Goal: Task Accomplishment & Management: Use online tool/utility

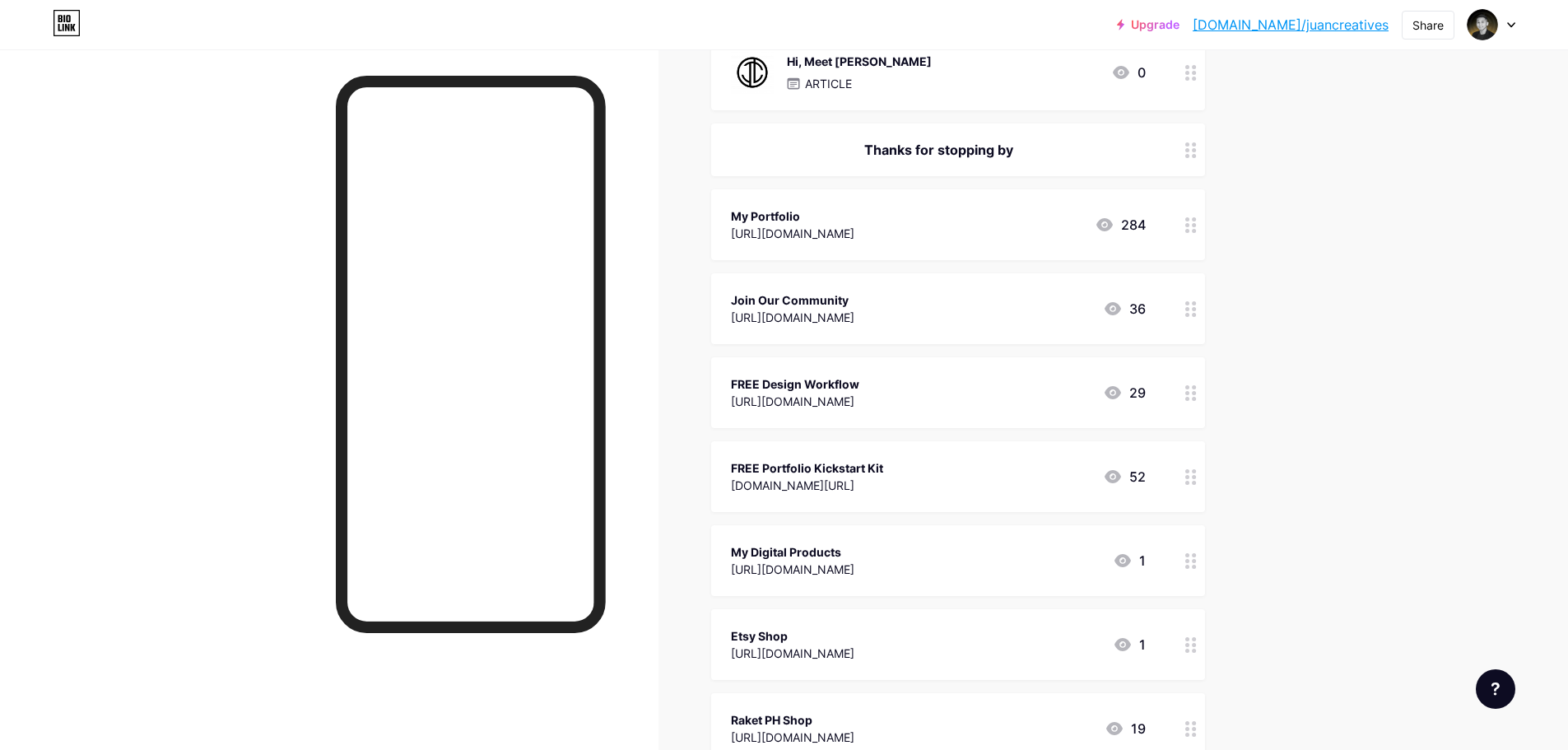
scroll to position [411, 0]
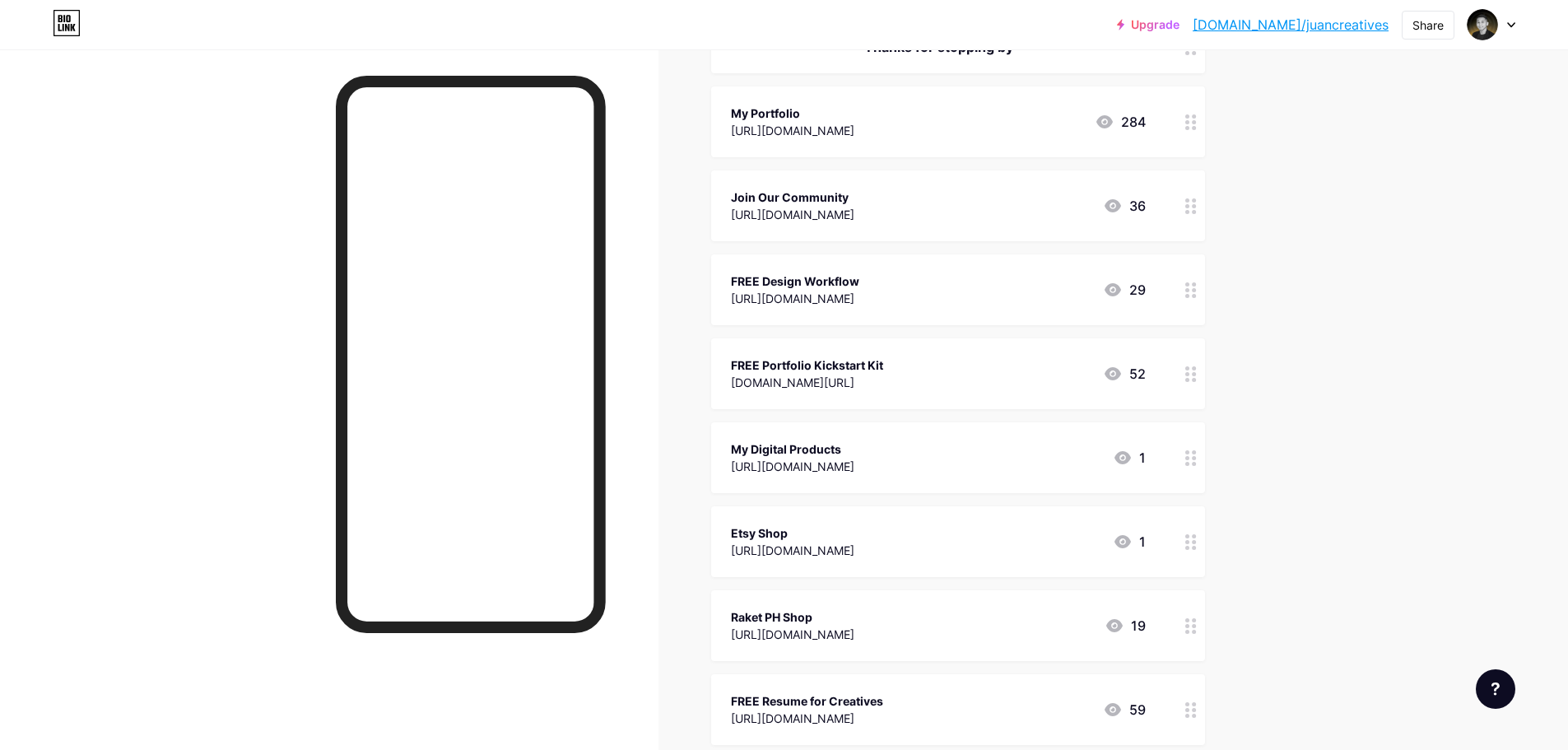
drag, startPoint x: 733, startPoint y: 281, endPoint x: 866, endPoint y: 280, distance: 133.0
click at [866, 280] on div "FREE Design Workflow [URL][DOMAIN_NAME] 29" at bounding box center [957, 289] width 493 height 70
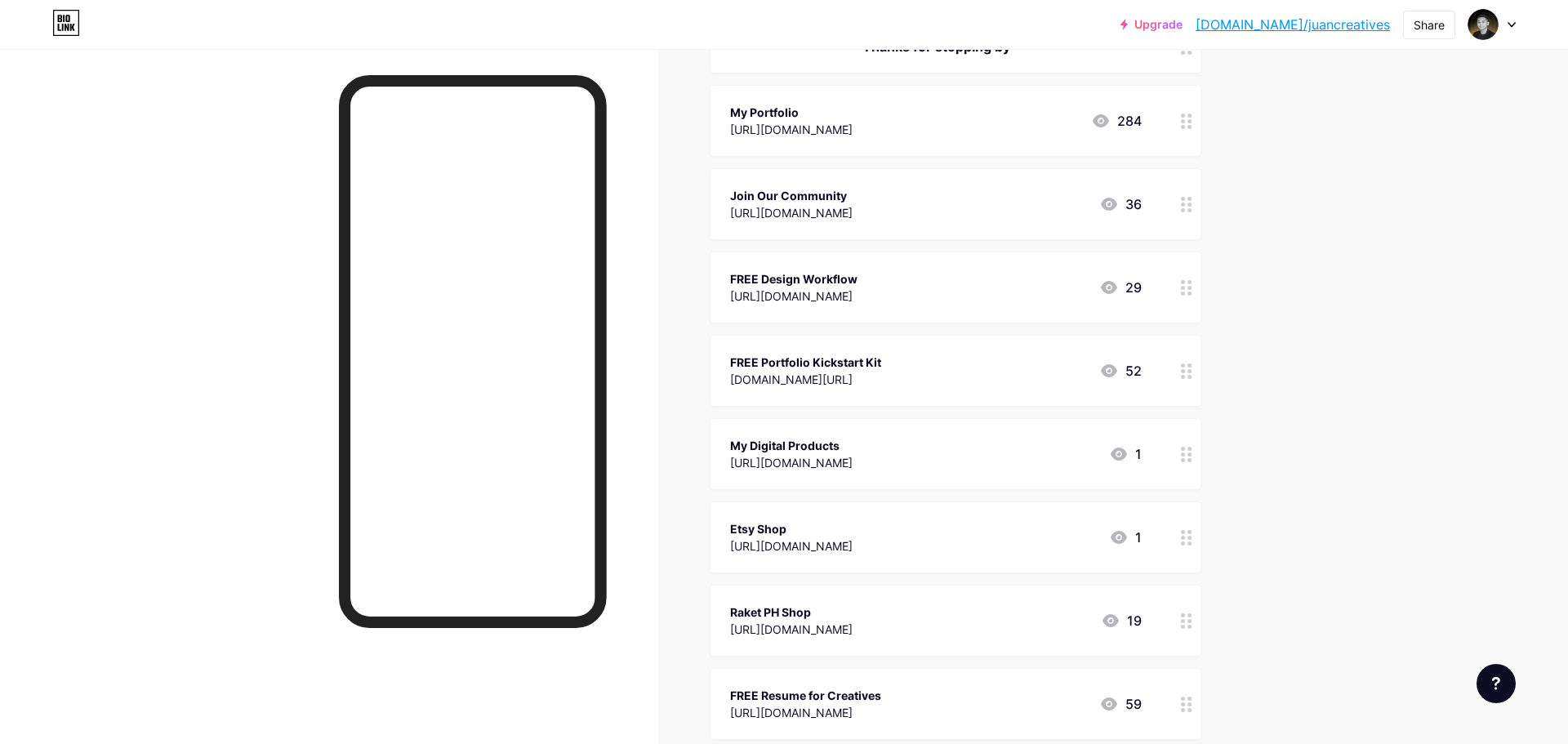
copy div "FREE Design Workflow"
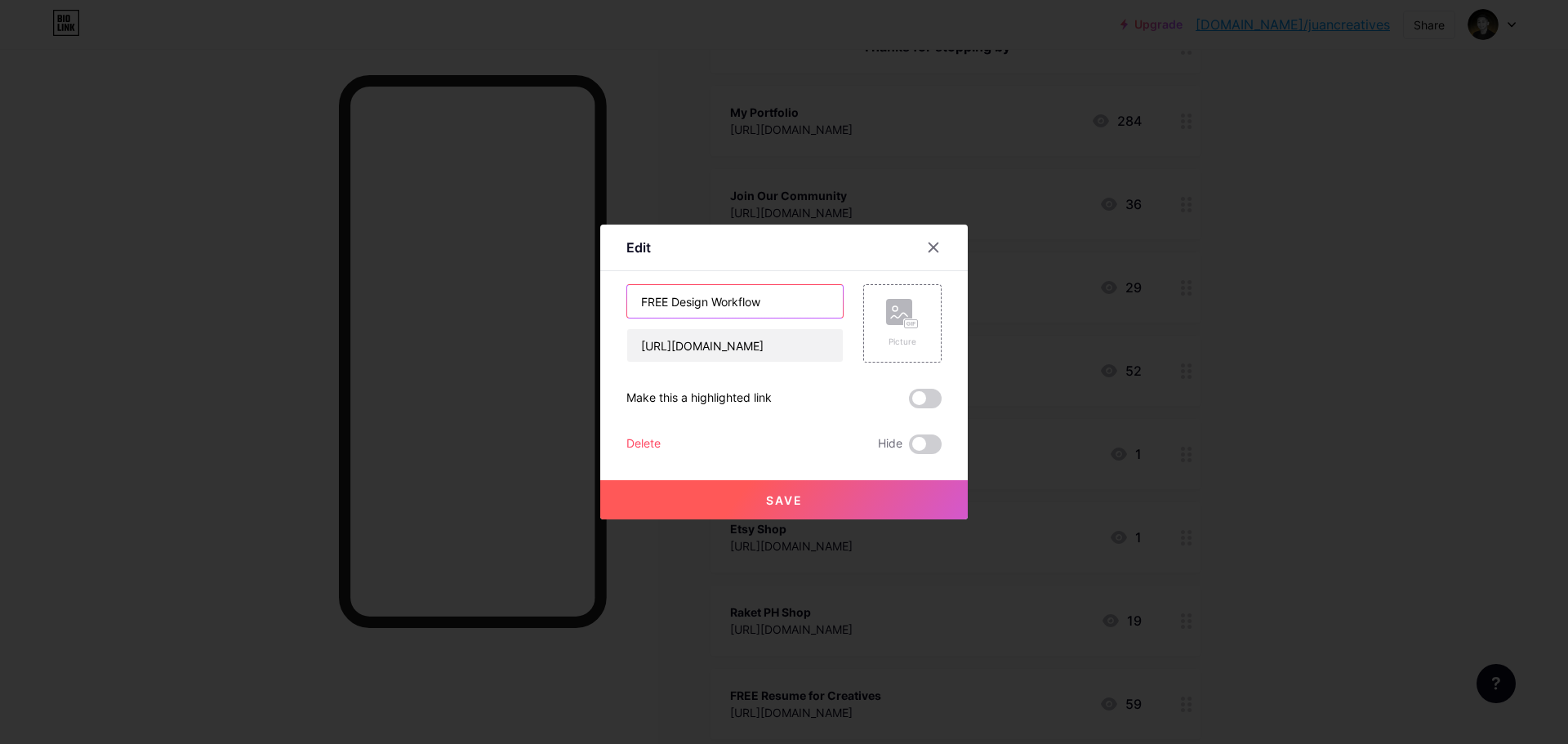
click at [752, 306] on input "FREE Design Workflow" at bounding box center [735, 301] width 216 height 33
click at [926, 253] on icon at bounding box center [933, 247] width 13 height 13
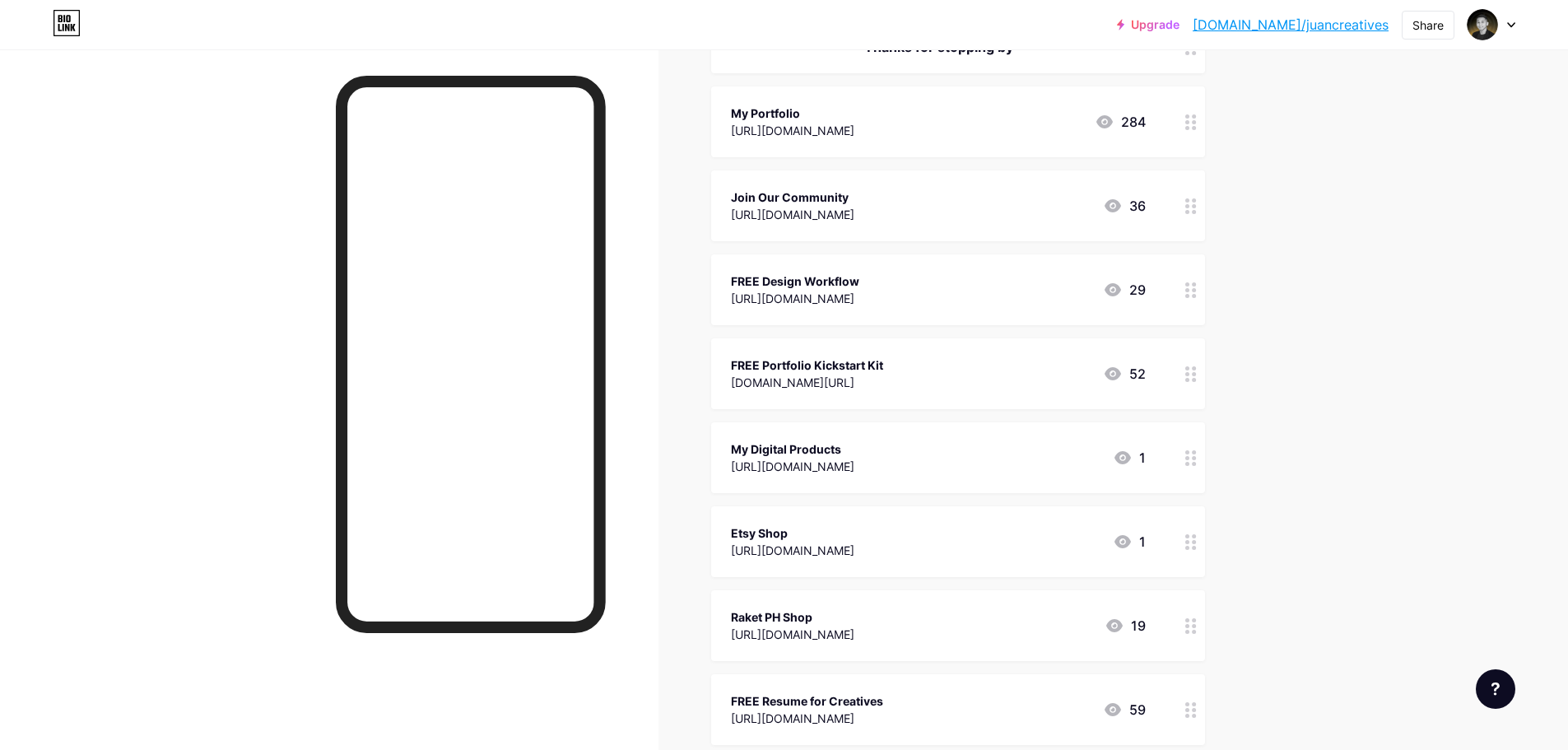
drag, startPoint x: 731, startPoint y: 356, endPoint x: 918, endPoint y: 353, distance: 187.0
click at [918, 353] on div "FREE Portfolio Kickstart Kit [DOMAIN_NAME][URL] 52" at bounding box center [957, 373] width 493 height 70
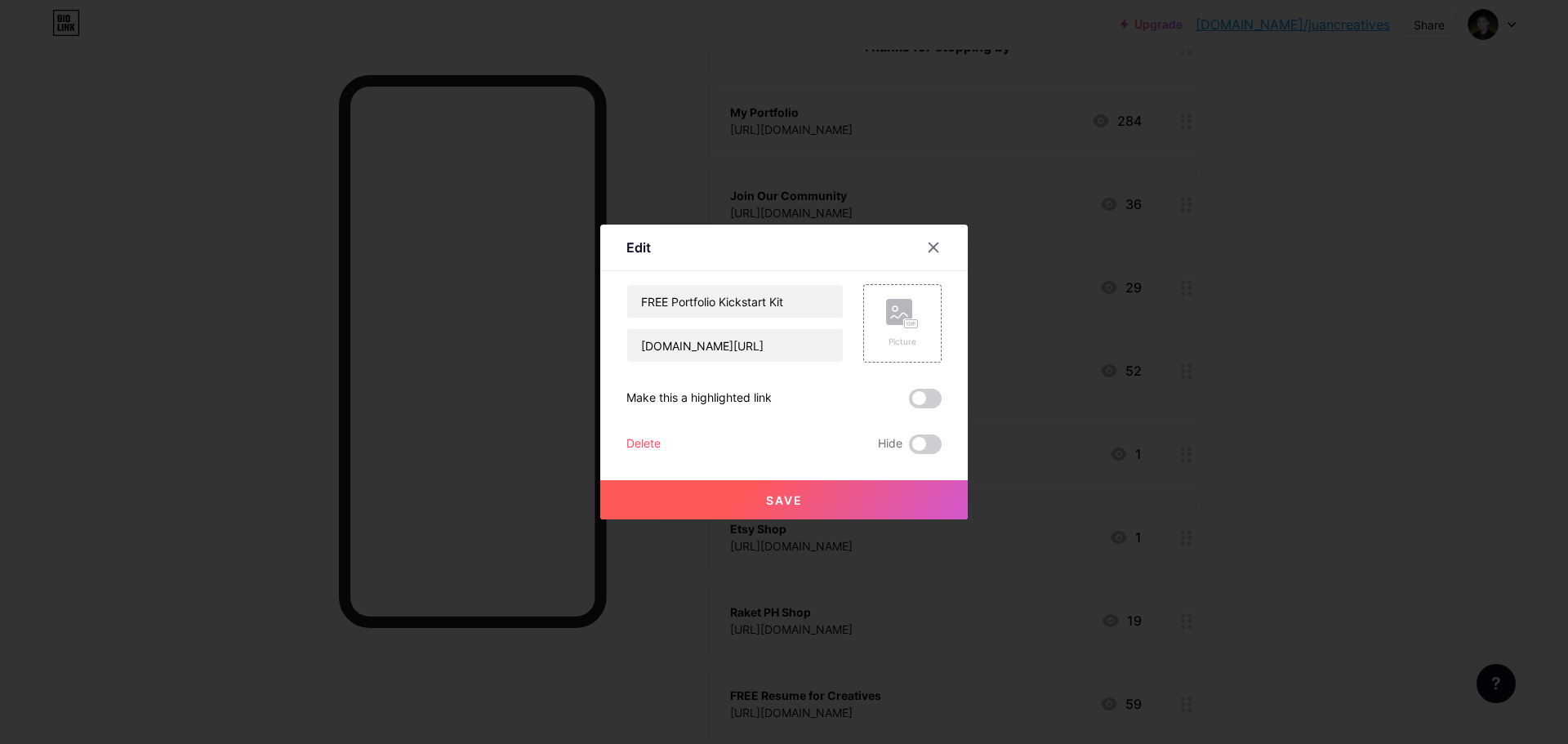
copy div "FREE Portfolio Kickstart Kit"
click at [926, 253] on icon at bounding box center [933, 247] width 13 height 13
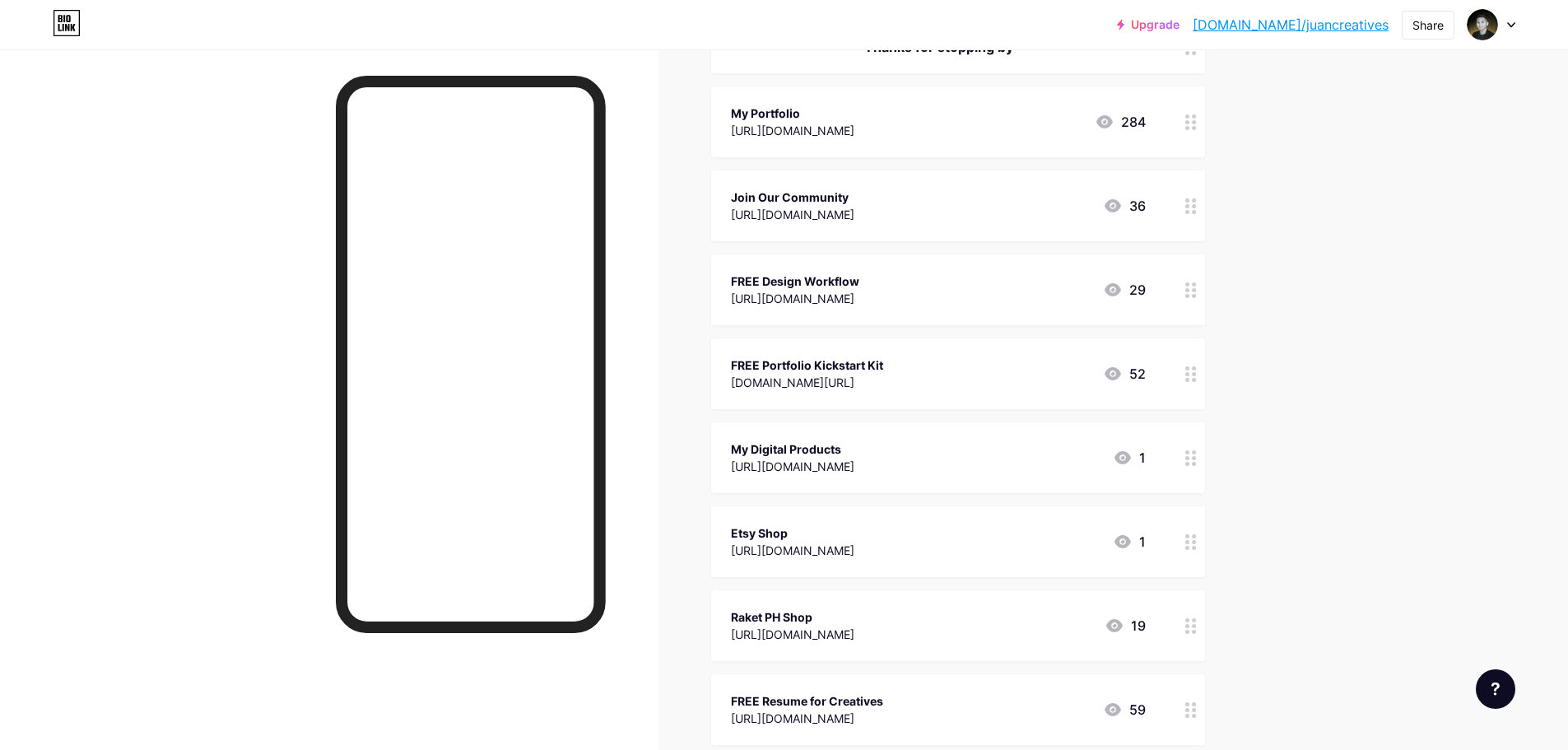
click at [839, 379] on div "[DOMAIN_NAME][URL]" at bounding box center [807, 382] width 153 height 17
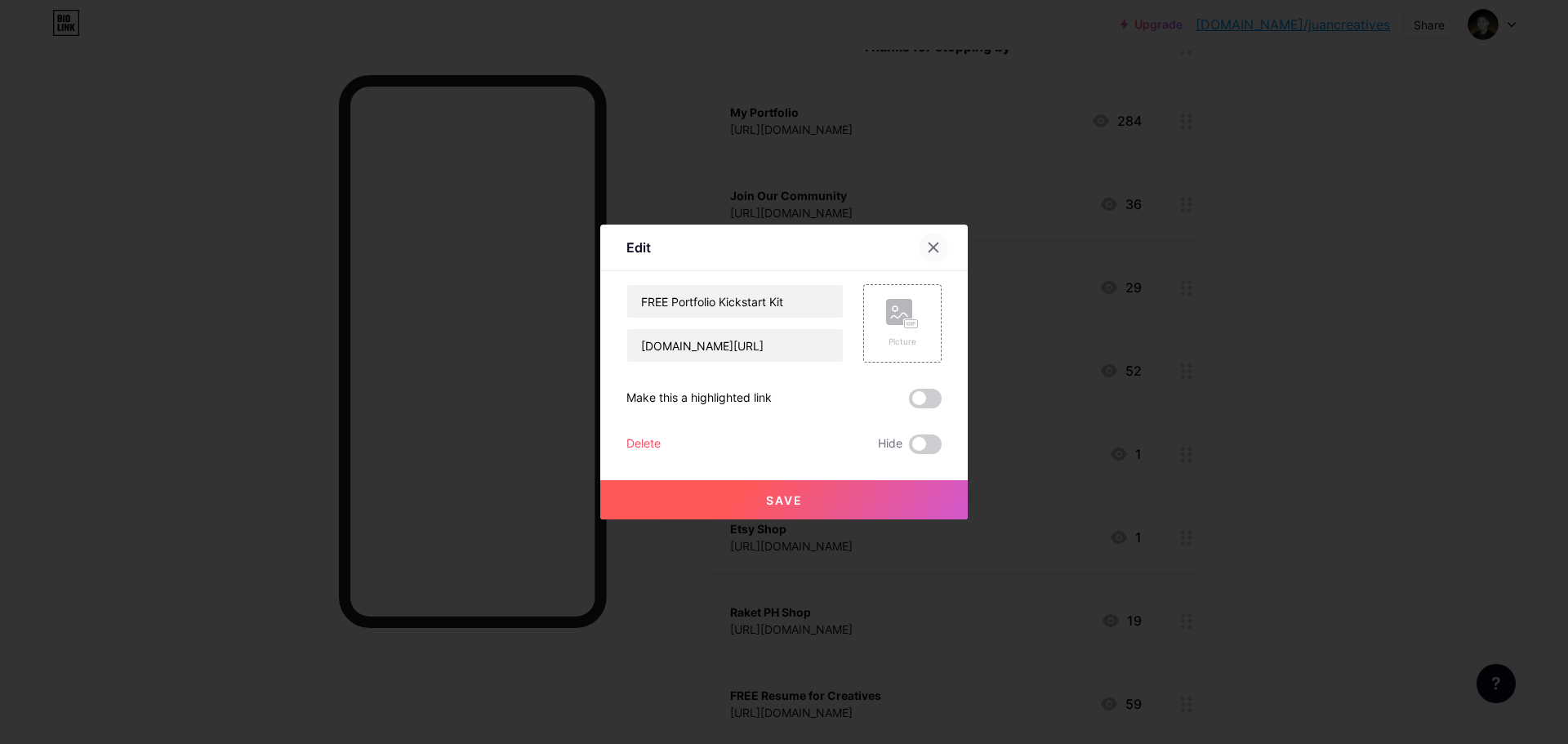
click at [919, 253] on div at bounding box center [943, 247] width 49 height 30
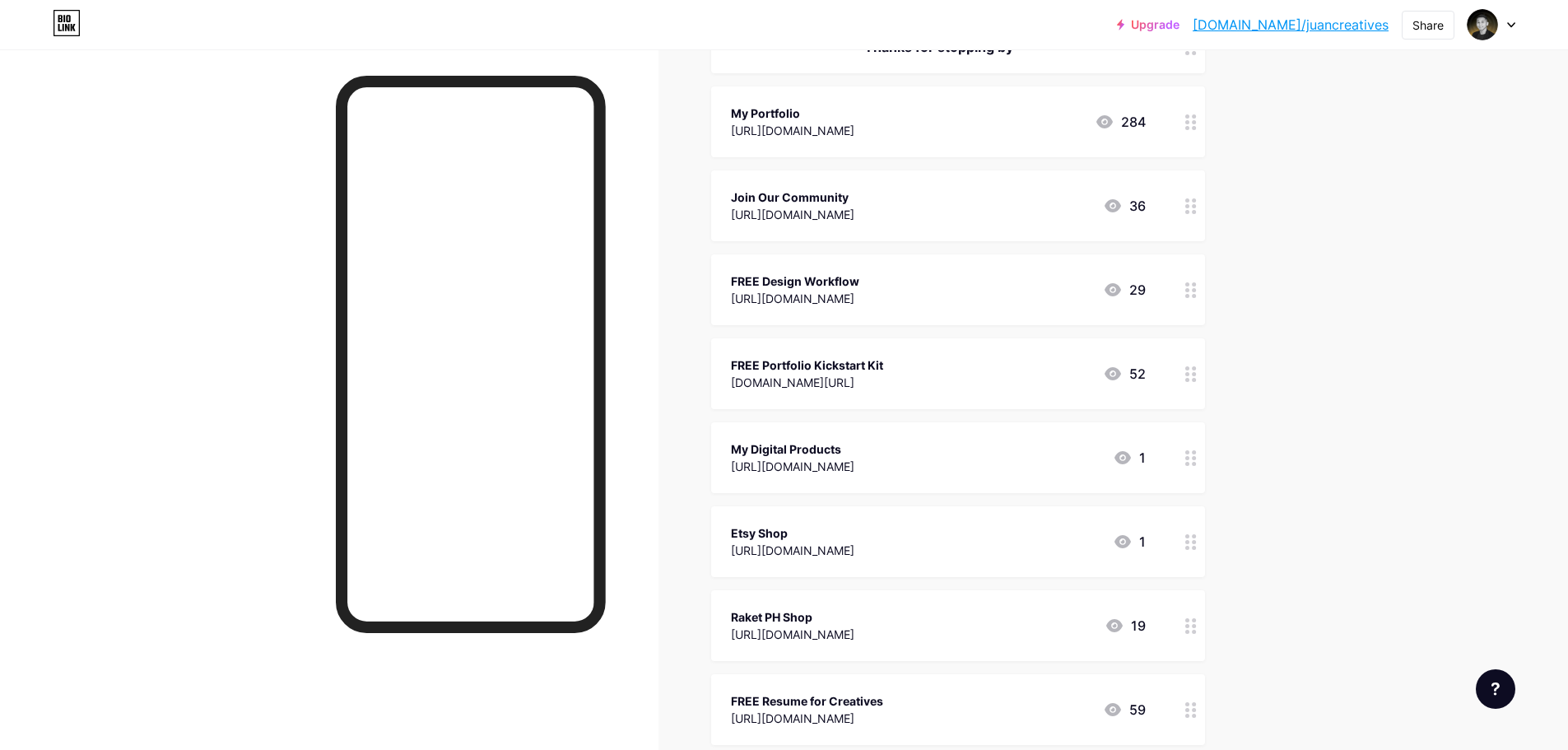
drag, startPoint x: 732, startPoint y: 443, endPoint x: 860, endPoint y: 443, distance: 128.0
click at [860, 443] on div "My Digital Products [URL][DOMAIN_NAME] 1" at bounding box center [957, 457] width 493 height 70
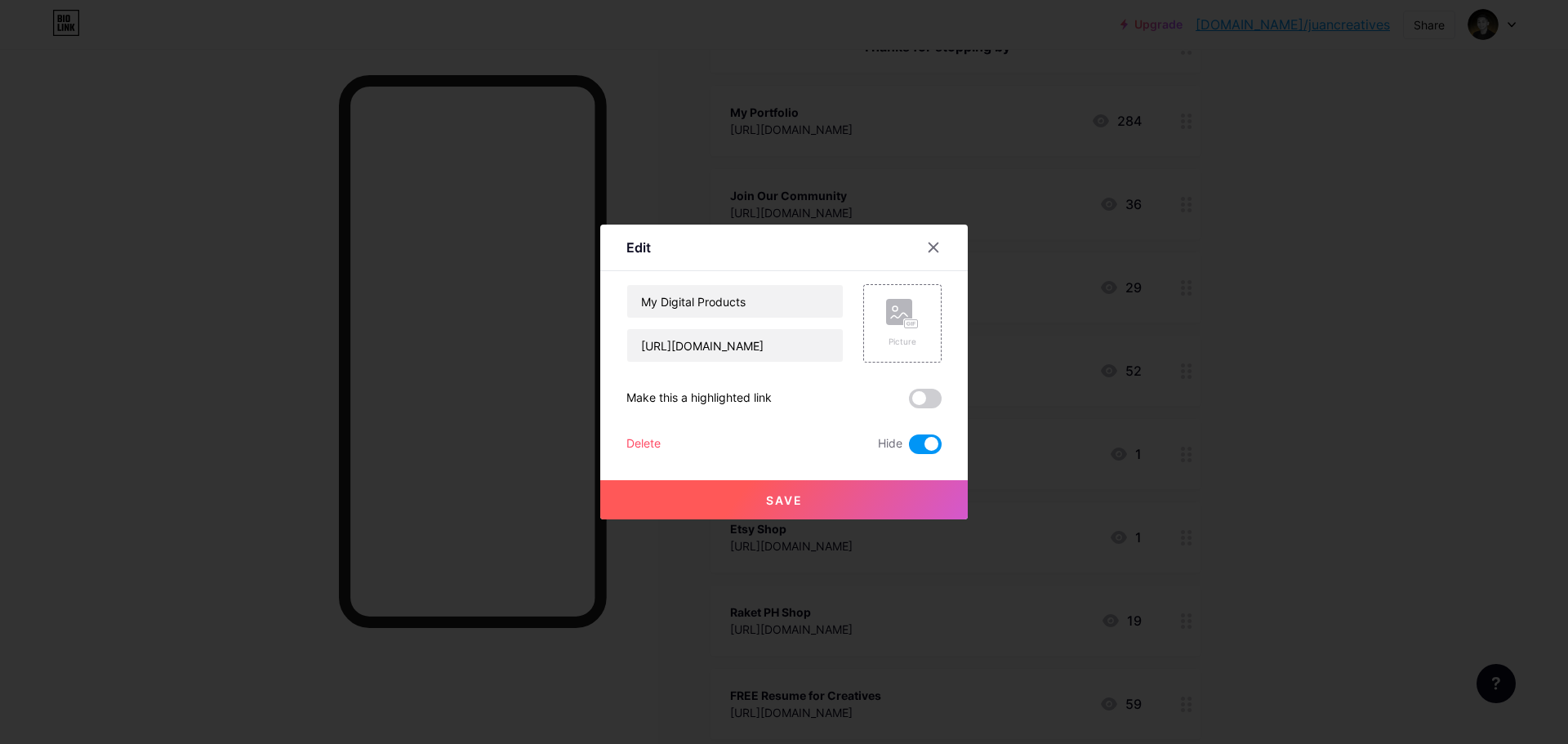
copy div "My Digital Products"
click at [939, 243] on div at bounding box center [933, 247] width 30 height 30
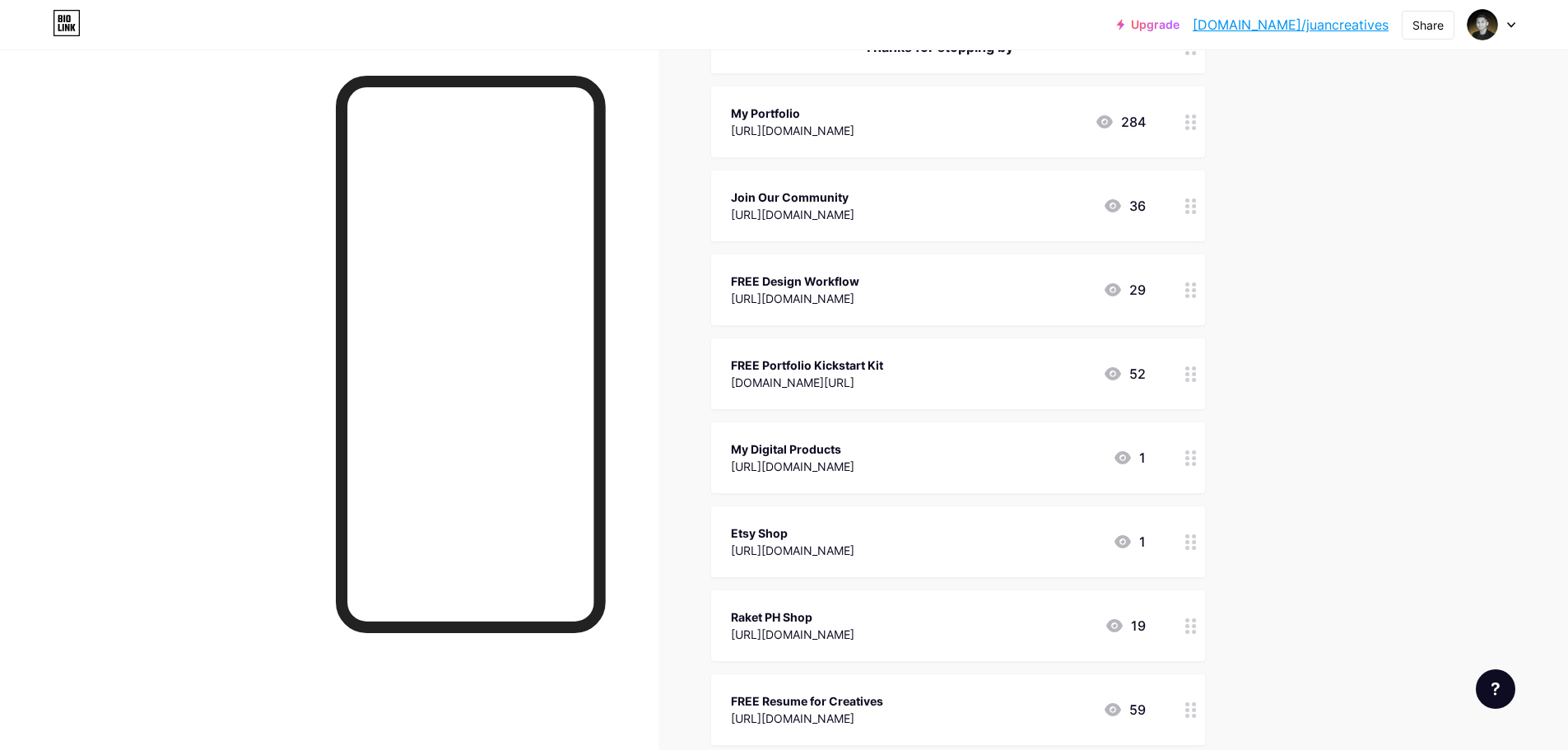
drag, startPoint x: 733, startPoint y: 448, endPoint x: 873, endPoint y: 435, distance: 140.6
click at [873, 435] on div "My Digital Products [URL][DOMAIN_NAME] 1" at bounding box center [957, 457] width 493 height 70
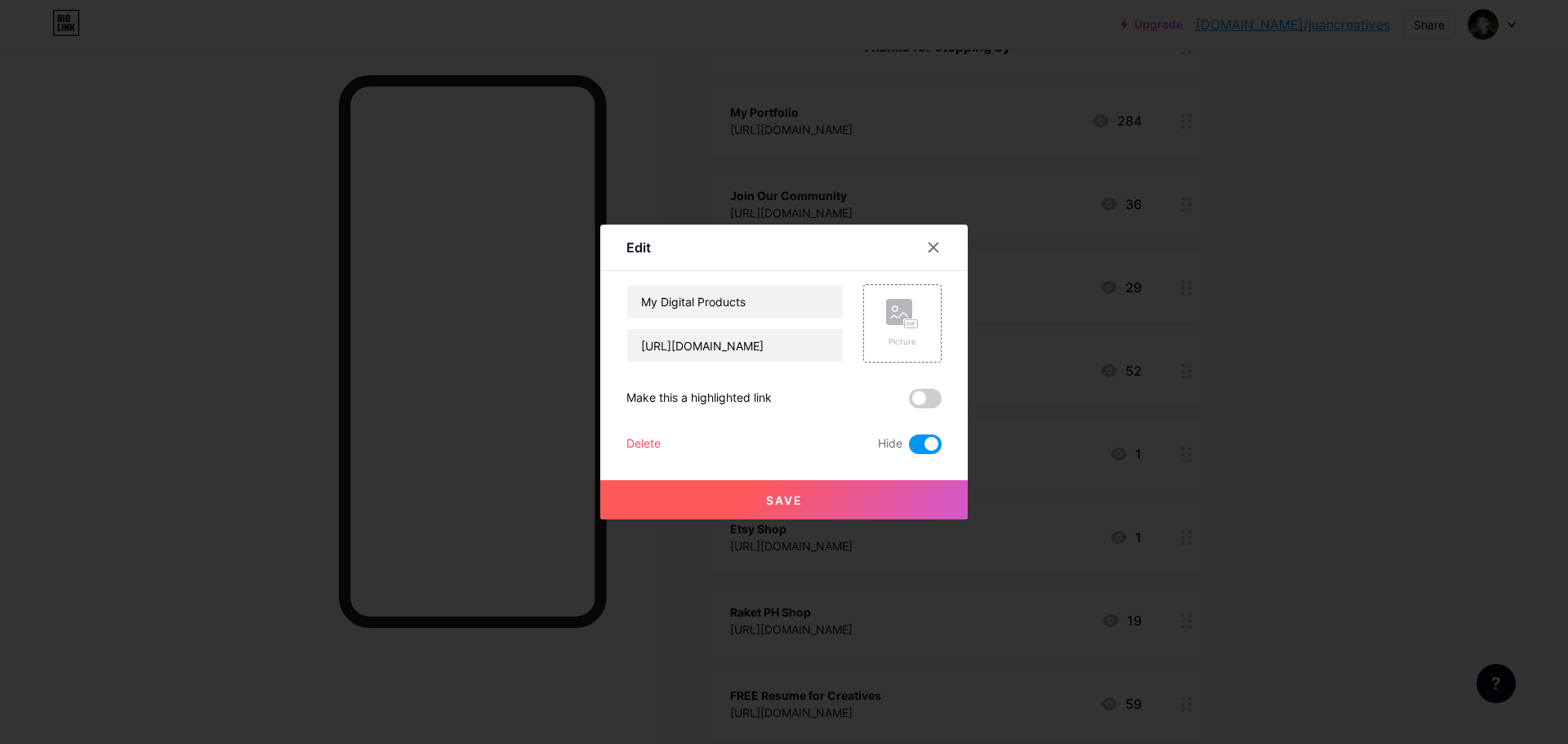
copy div "My Digital Products"
click at [733, 311] on input "My Digital Products" at bounding box center [735, 301] width 216 height 33
click at [919, 254] on div at bounding box center [933, 247] width 30 height 30
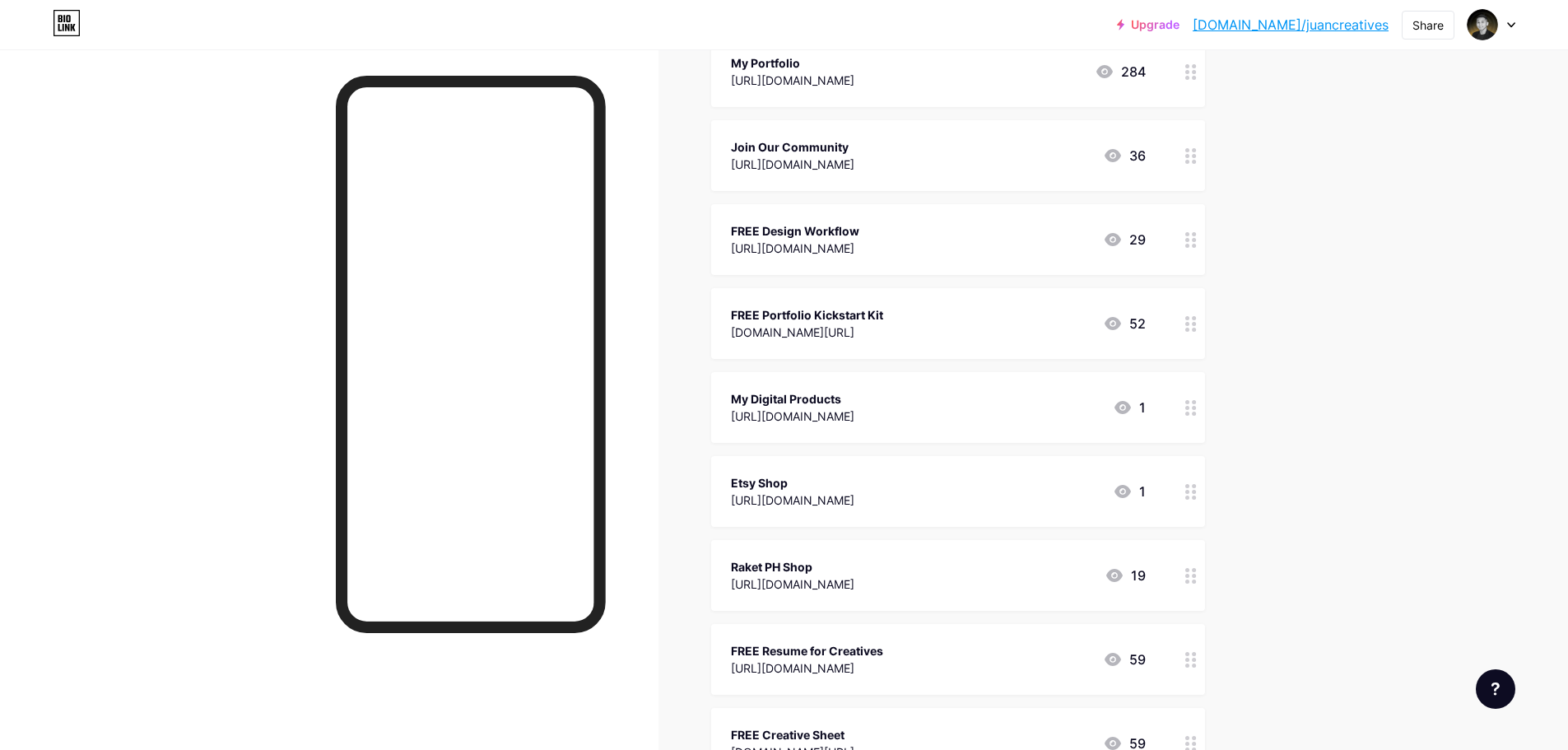
scroll to position [576, 0]
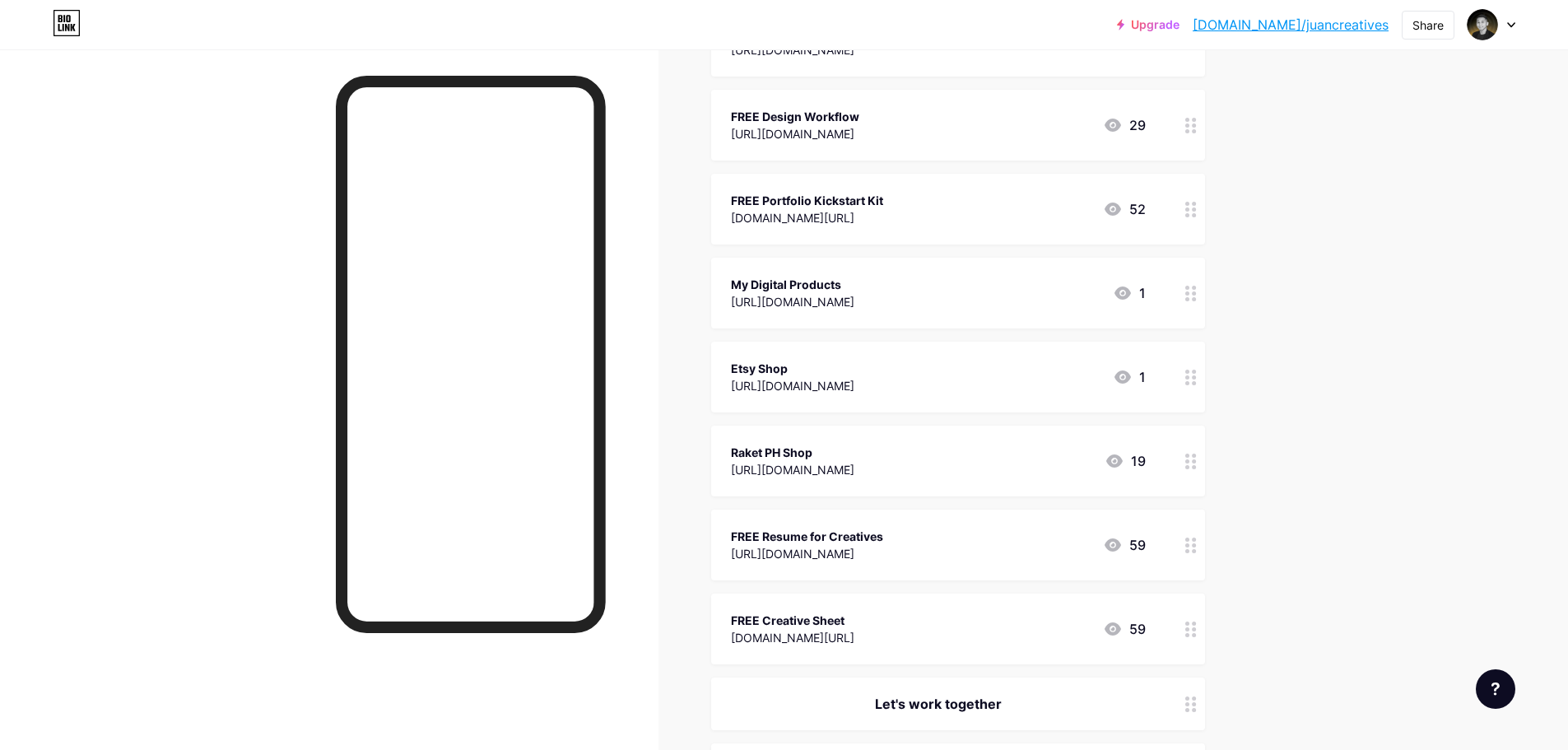
click at [883, 540] on div "FREE Resume for Creatives" at bounding box center [807, 536] width 153 height 17
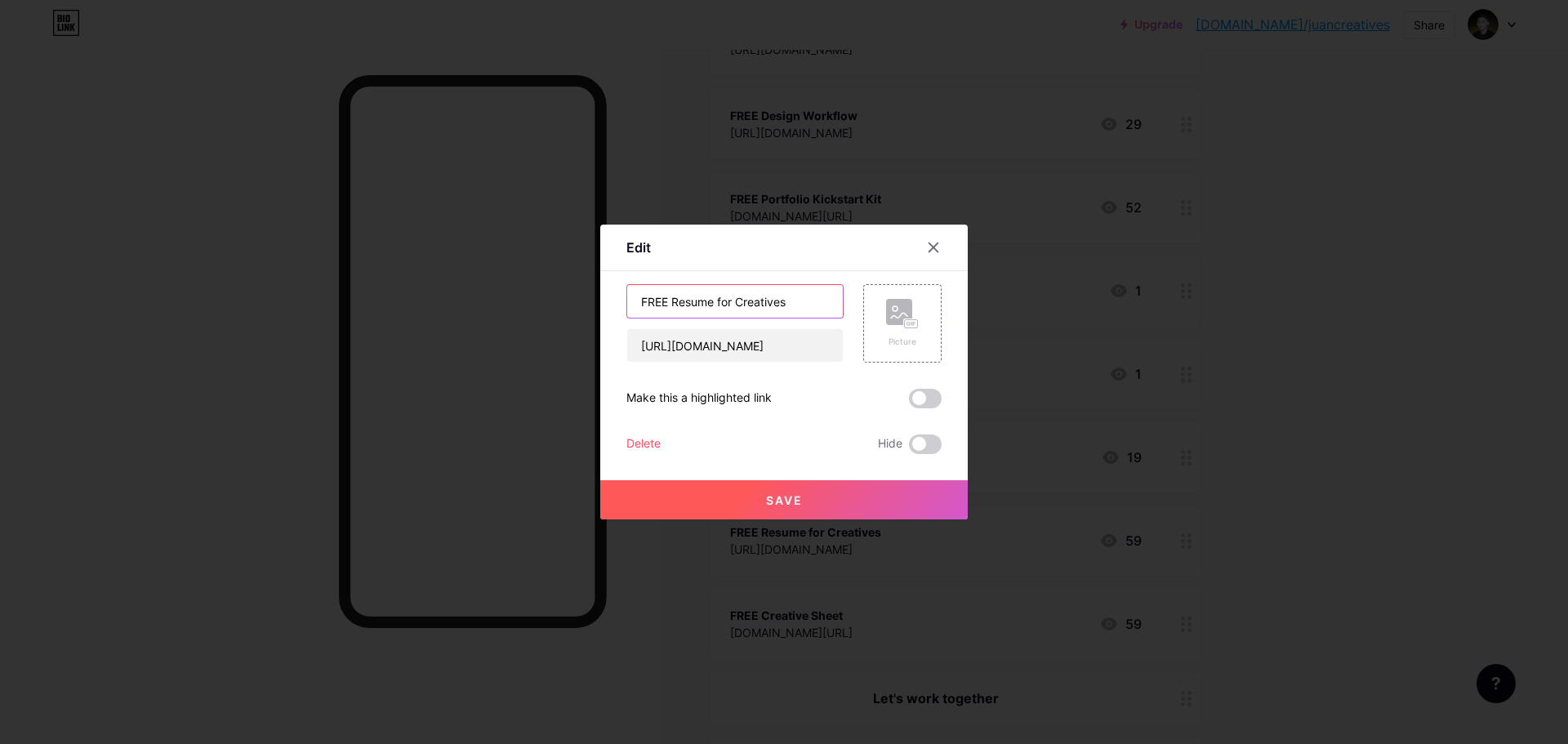
click at [734, 311] on input "FREE Resume for Creatives" at bounding box center [735, 301] width 216 height 33
click at [919, 254] on div at bounding box center [933, 247] width 30 height 30
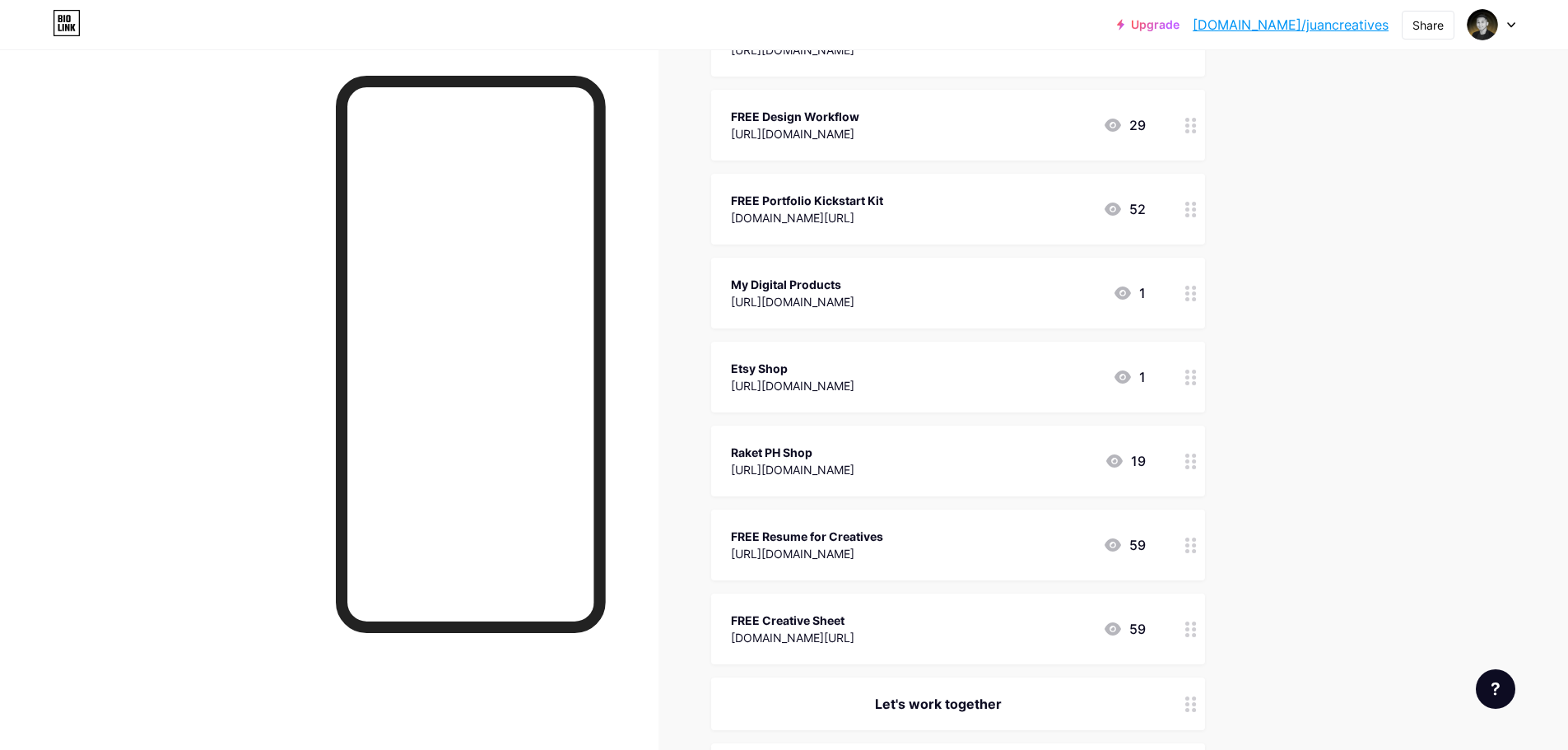
click at [854, 633] on div "[DOMAIN_NAME][URL]" at bounding box center [793, 637] width 124 height 17
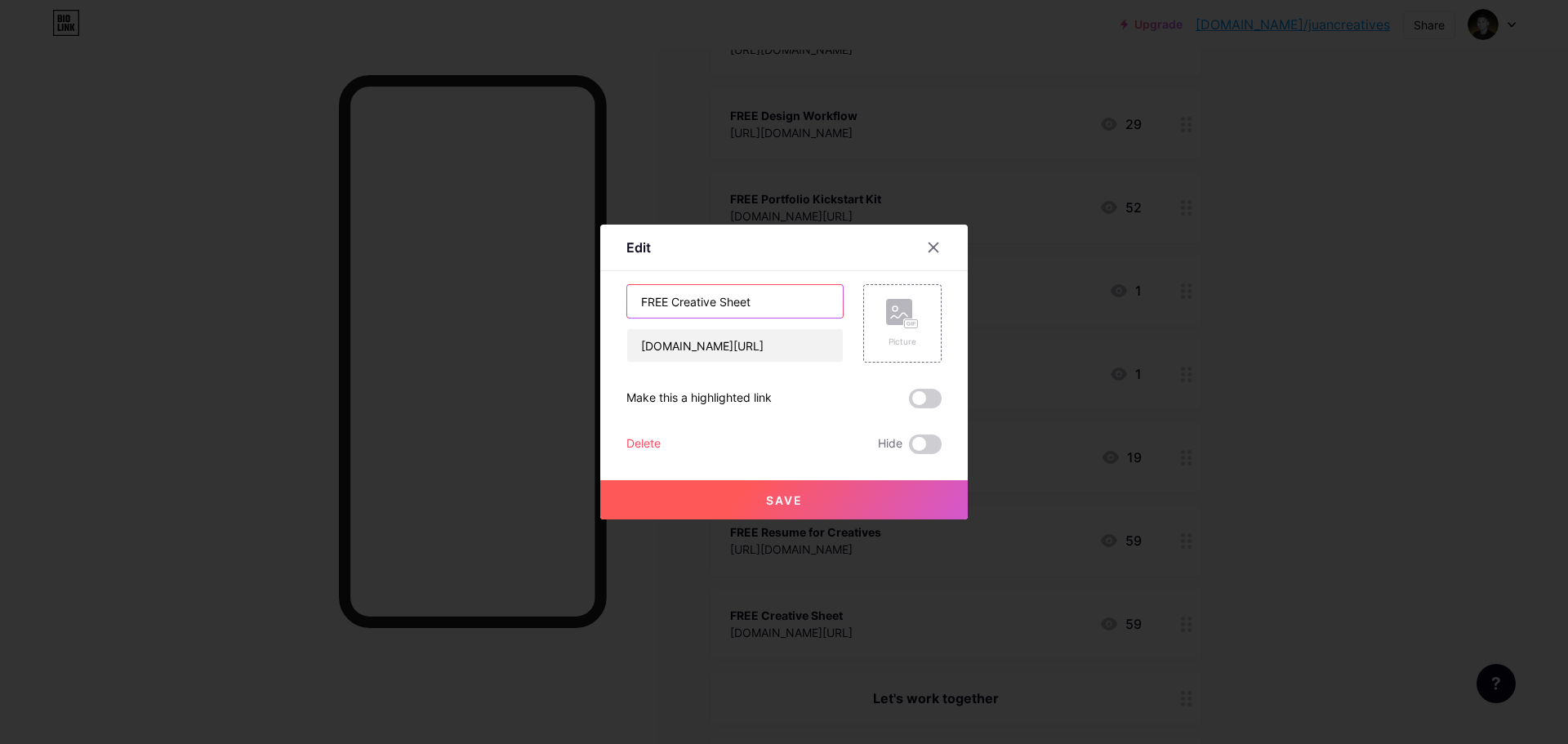
click at [735, 310] on input "FREE Creative Sheet" at bounding box center [735, 301] width 216 height 33
click at [929, 252] on icon at bounding box center [933, 247] width 9 height 9
